Goal: Find contact information: Find contact information

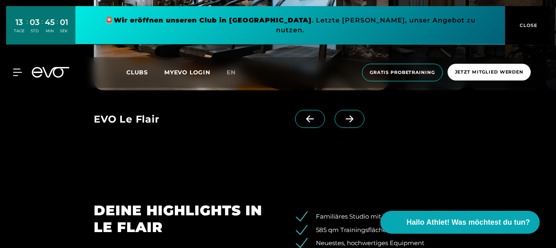
scroll to position [693, 0]
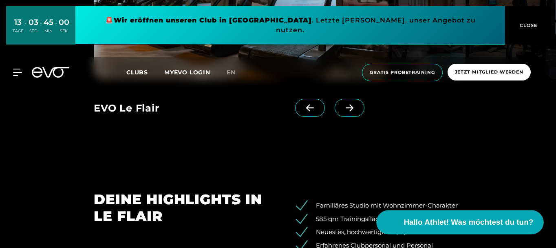
click at [516, 216] on span "Hallo Athlet! Was möchtest du tun?" at bounding box center [469, 221] width 130 height 11
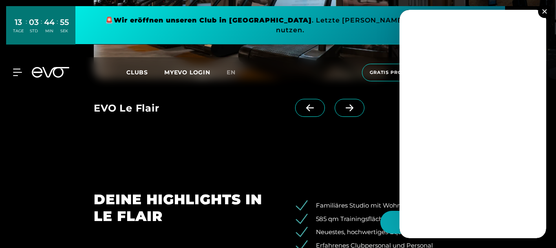
click at [547, 10] on img at bounding box center [544, 11] width 4 height 4
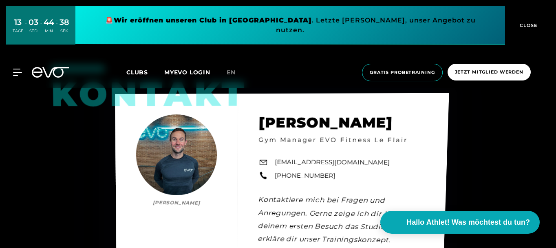
scroll to position [1835, 0]
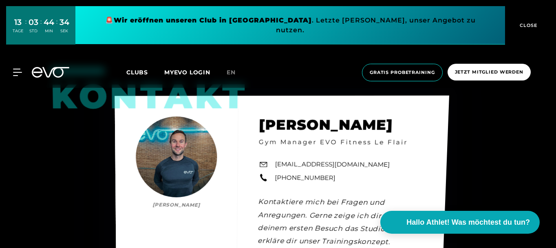
click at [333, 169] on link "[EMAIL_ADDRESS][DOMAIN_NAME]" at bounding box center [332, 164] width 115 height 10
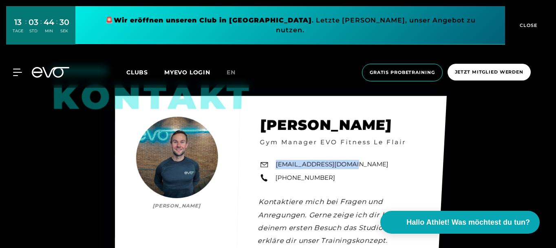
drag, startPoint x: 342, startPoint y: 177, endPoint x: 270, endPoint y: 179, distance: 71.8
click at [270, 179] on div "Kontakt [PERSON_NAME] [PERSON_NAME] Gym Manager EVO Fitness Le Flair [EMAIL_ADD…" at bounding box center [281, 216] width 332 height 240
copy link "[EMAIL_ADDRESS][DOMAIN_NAME]"
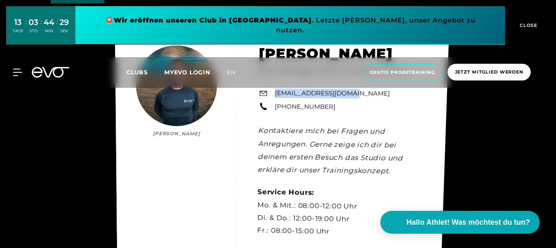
scroll to position [1917, 0]
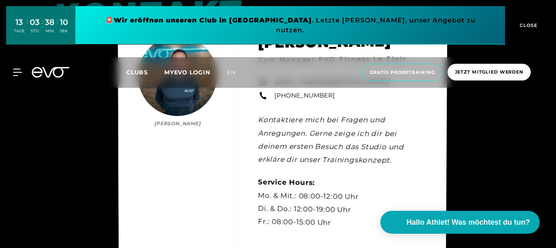
click at [435, 123] on div "Kontakt [PERSON_NAME] [PERSON_NAME] Gym Manager EVO Fitness Le Flair [EMAIL_ADD…" at bounding box center [283, 136] width 330 height 251
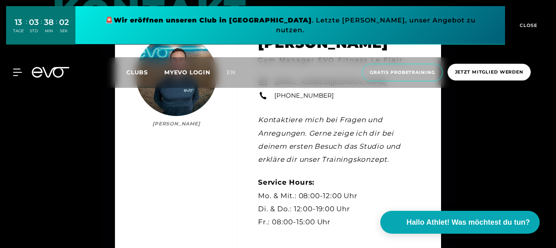
click at [143, 68] on link "Clubs" at bounding box center [145, 72] width 38 height 8
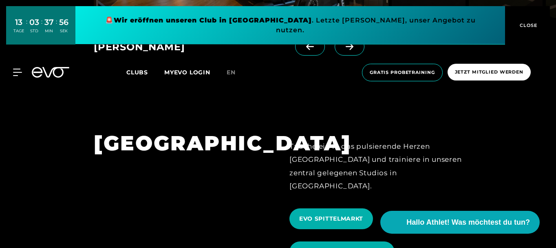
scroll to position [489, 0]
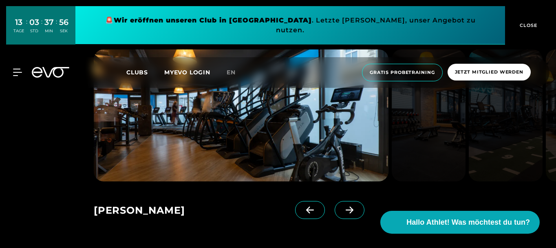
click at [338, 201] on span at bounding box center [350, 210] width 30 height 18
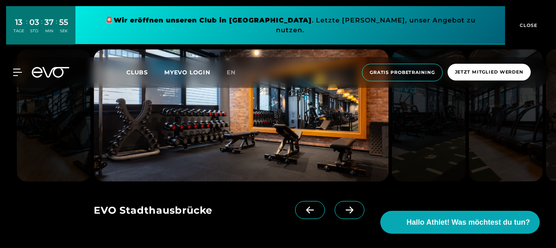
click at [338, 201] on span at bounding box center [350, 210] width 30 height 18
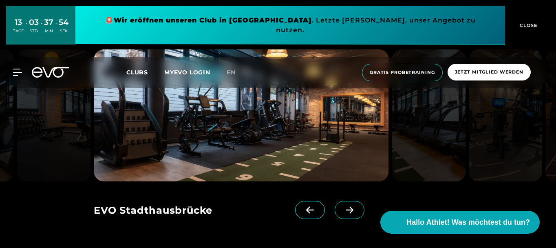
click at [338, 201] on span at bounding box center [350, 210] width 30 height 18
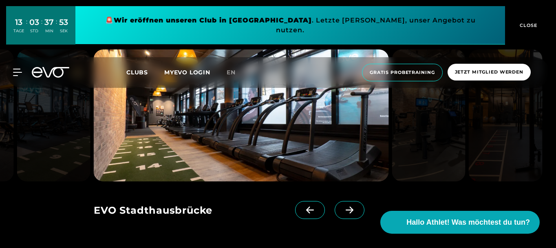
click at [338, 201] on span at bounding box center [350, 210] width 30 height 18
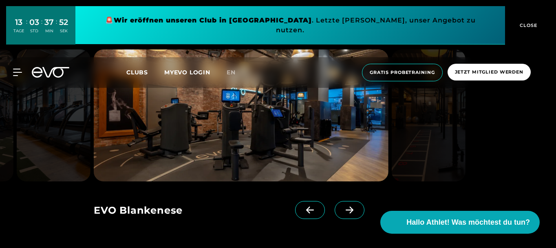
click at [338, 201] on span at bounding box center [350, 210] width 30 height 18
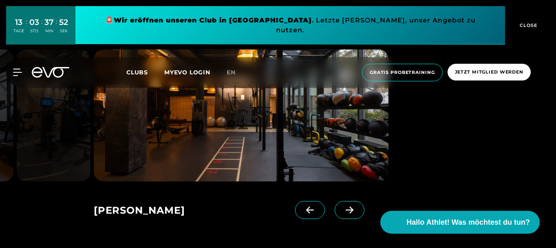
click at [338, 201] on span at bounding box center [350, 210] width 30 height 18
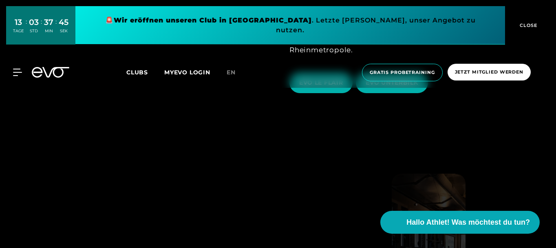
scroll to position [1183, 0]
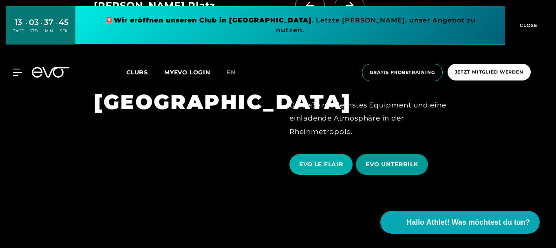
click at [381, 160] on span "EVO UNTERBILK" at bounding box center [392, 164] width 52 height 9
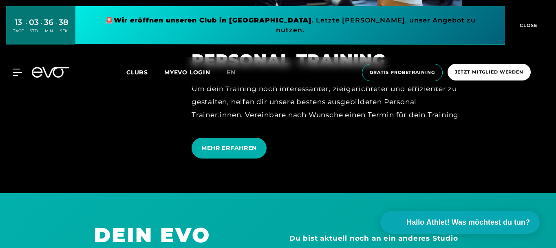
scroll to position [1876, 0]
